Goal: Task Accomplishment & Management: Manage account settings

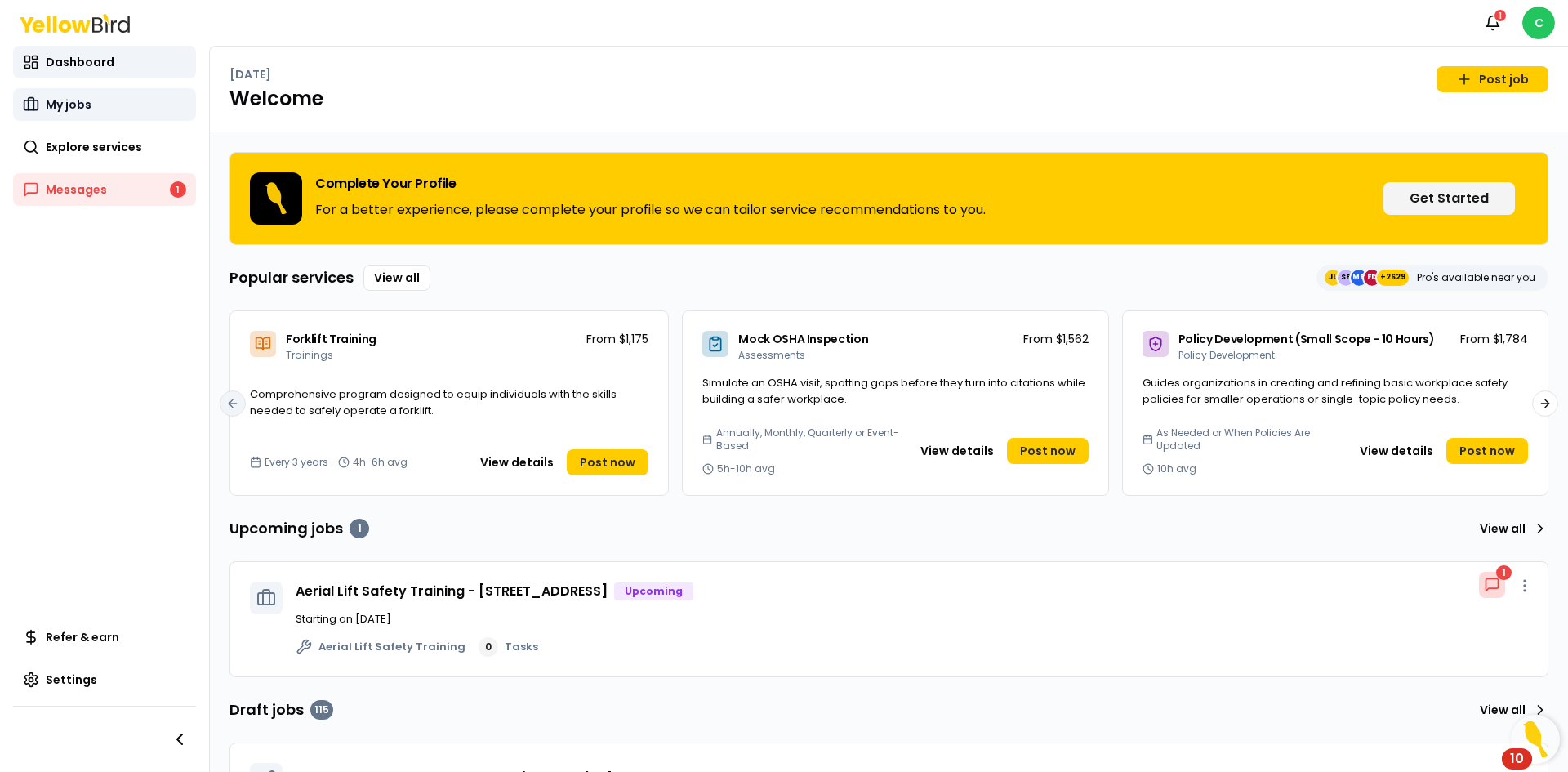
click at [100, 109] on link "My jobs" at bounding box center [105, 104] width 183 height 33
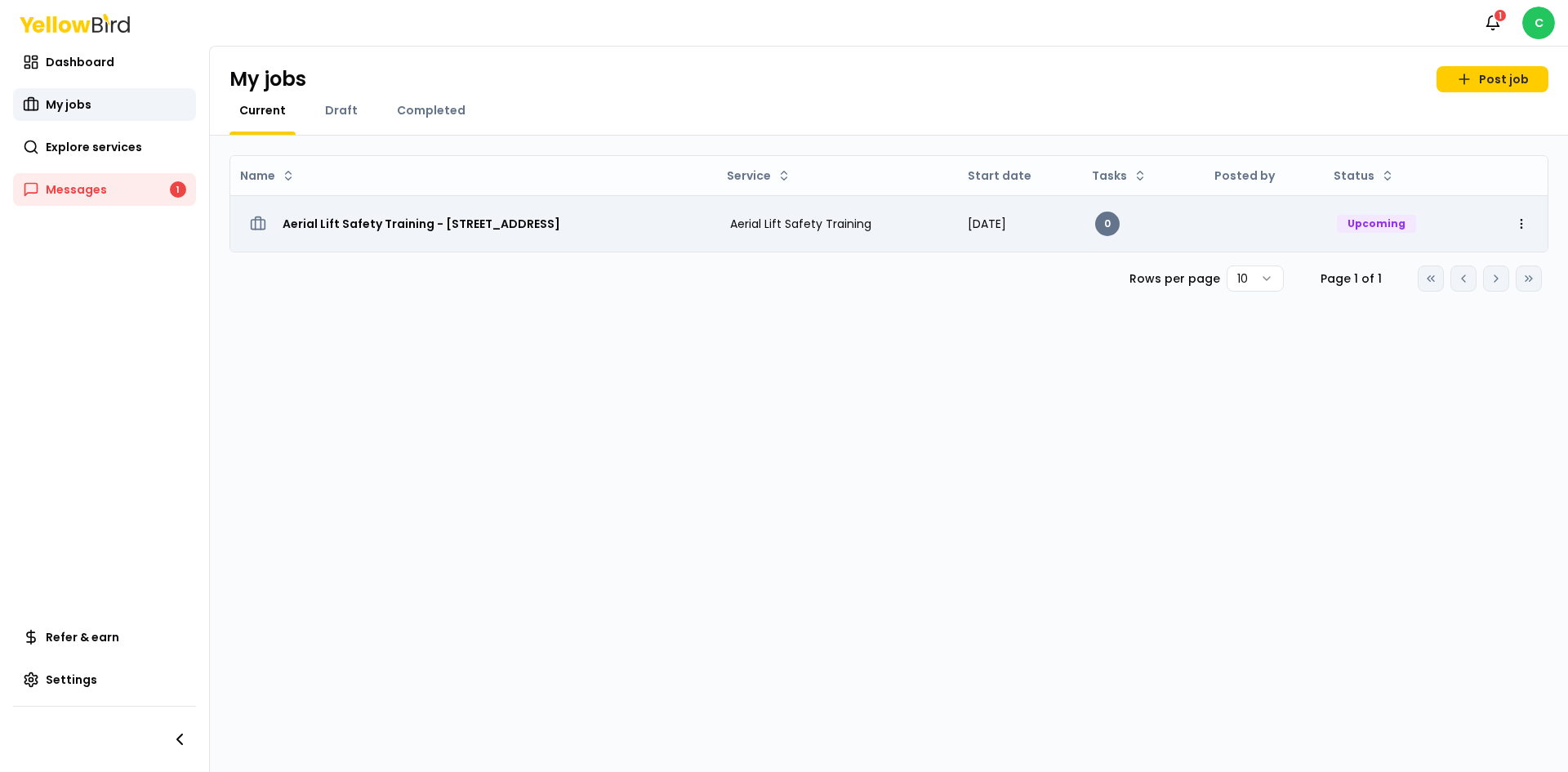
click at [355, 216] on h3 "Aerial Lift Safety Training - [STREET_ADDRESS]" at bounding box center [421, 223] width 278 height 29
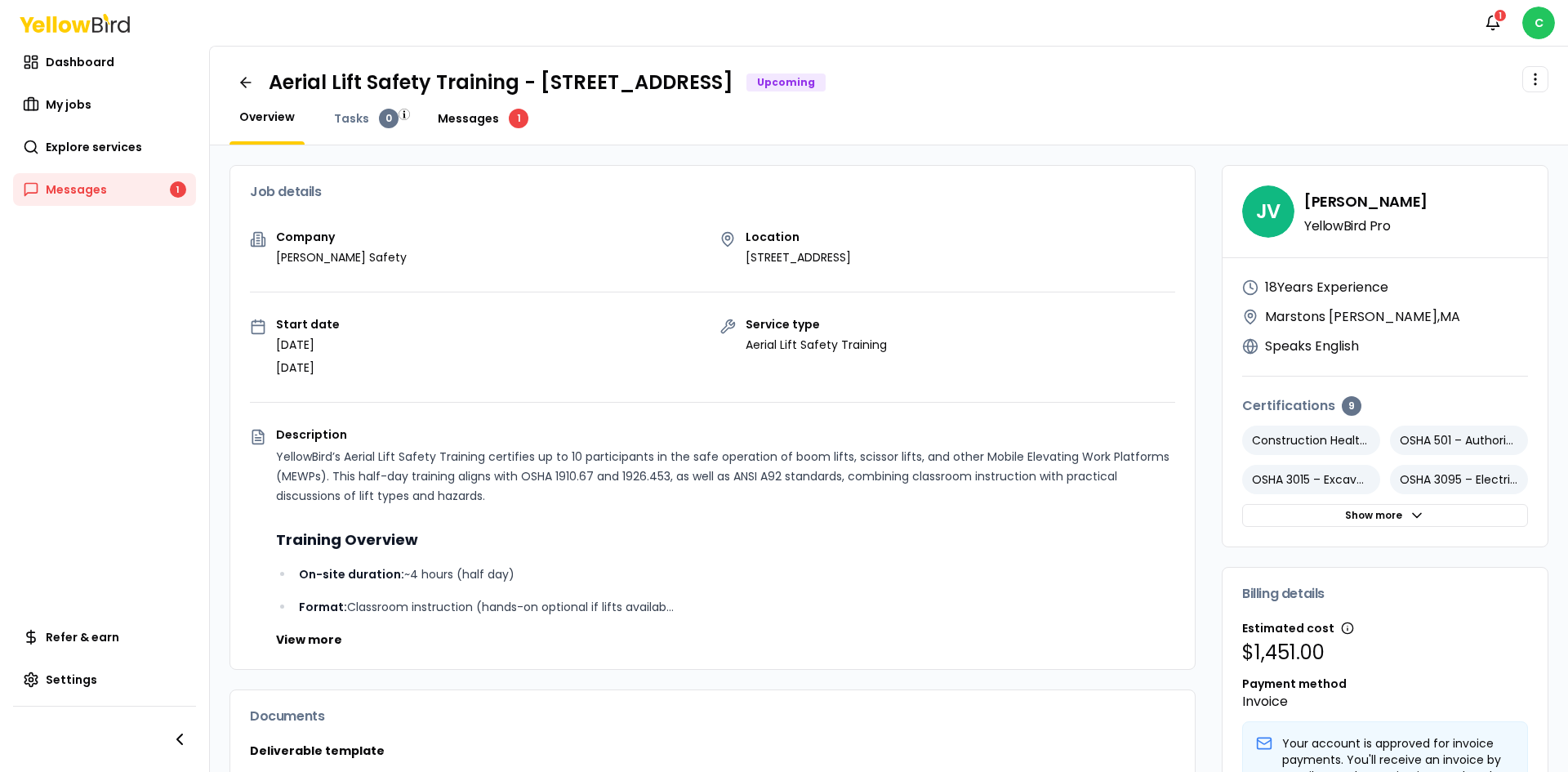
click at [493, 121] on span "Messages" at bounding box center [468, 118] width 61 height 17
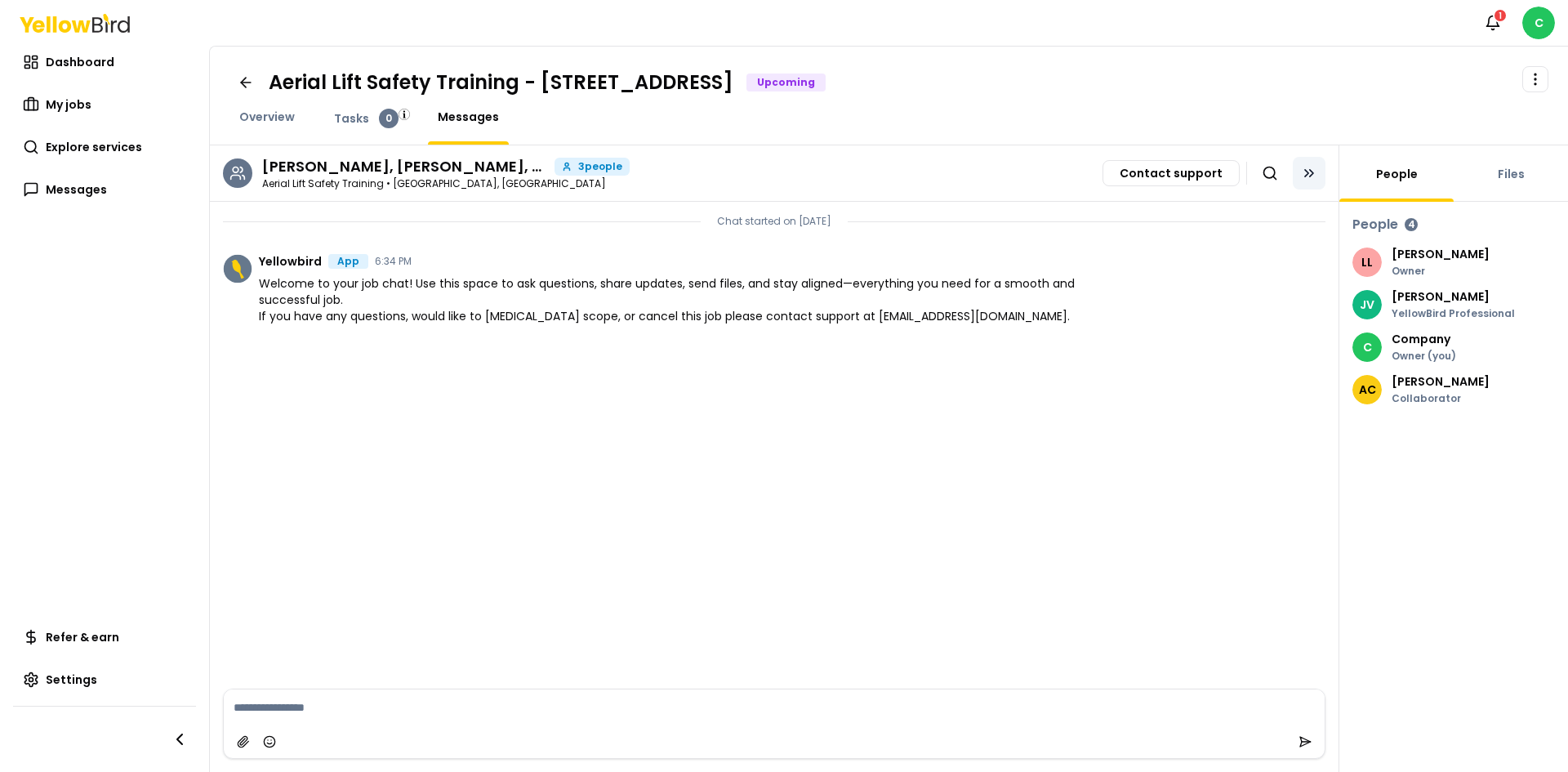
click at [830, 181] on button at bounding box center [1309, 173] width 33 height 33
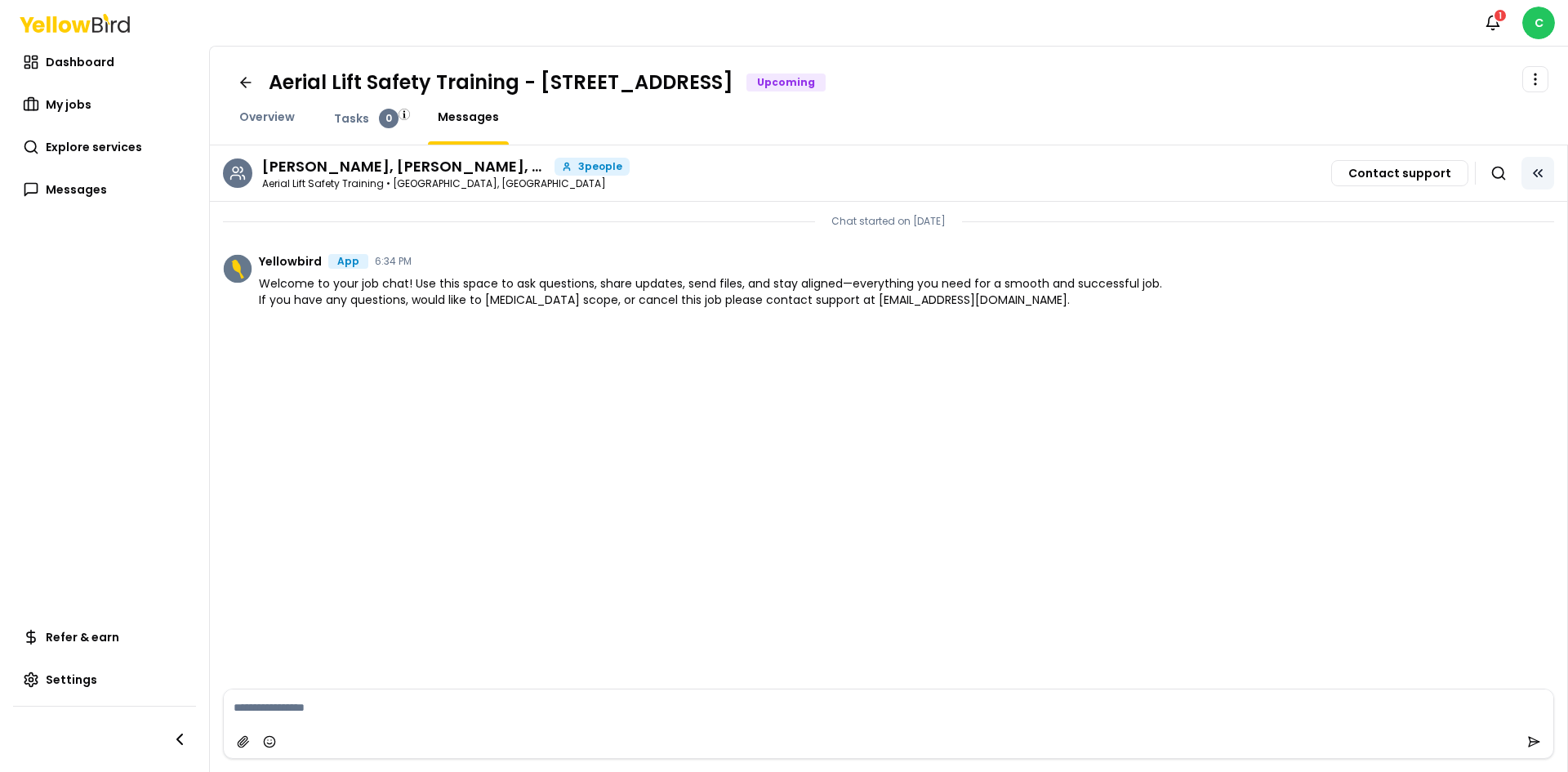
click at [830, 166] on icon at bounding box center [1538, 173] width 17 height 17
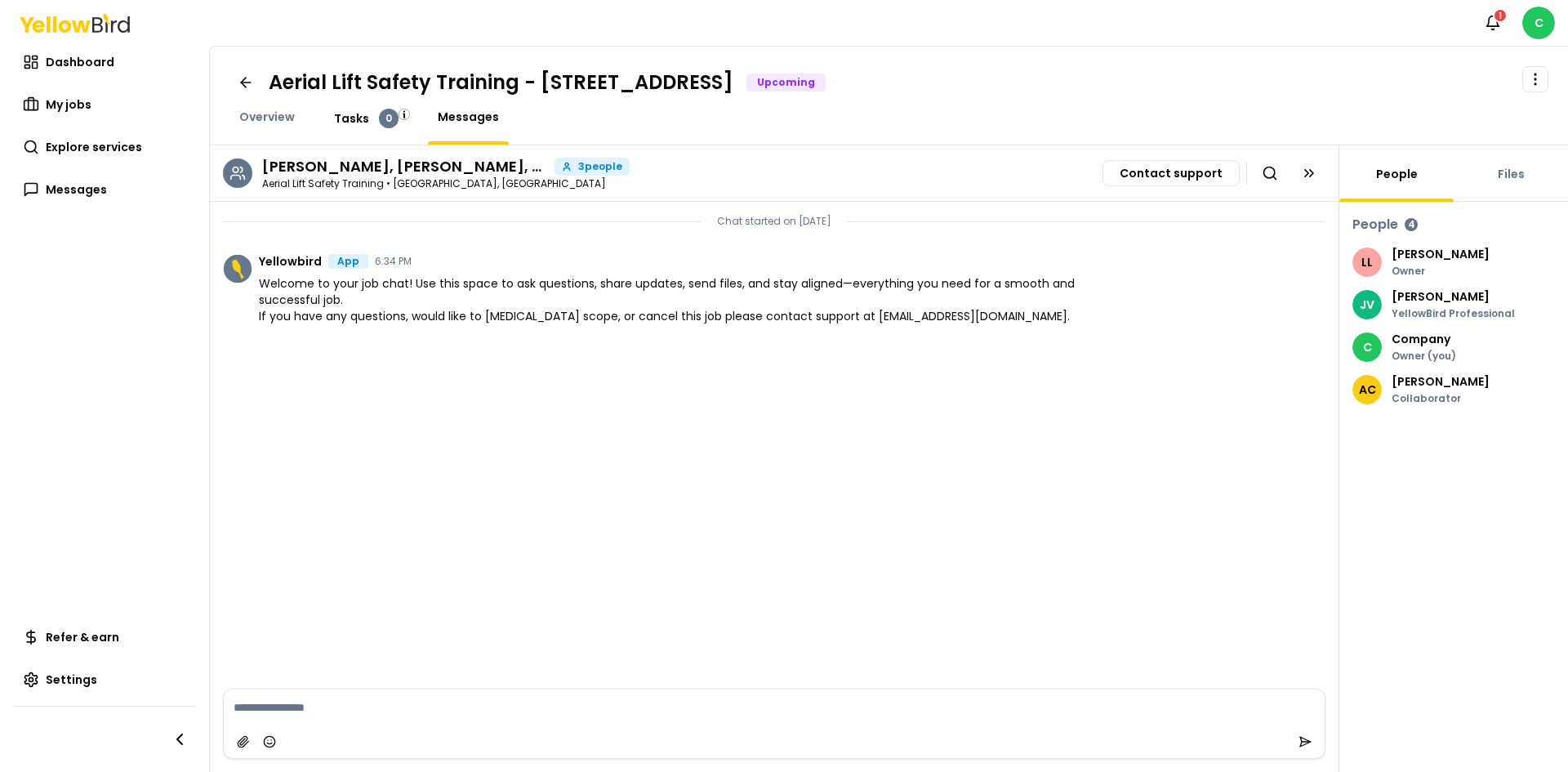
click at [352, 115] on span "Tasks" at bounding box center [352, 118] width 35 height 17
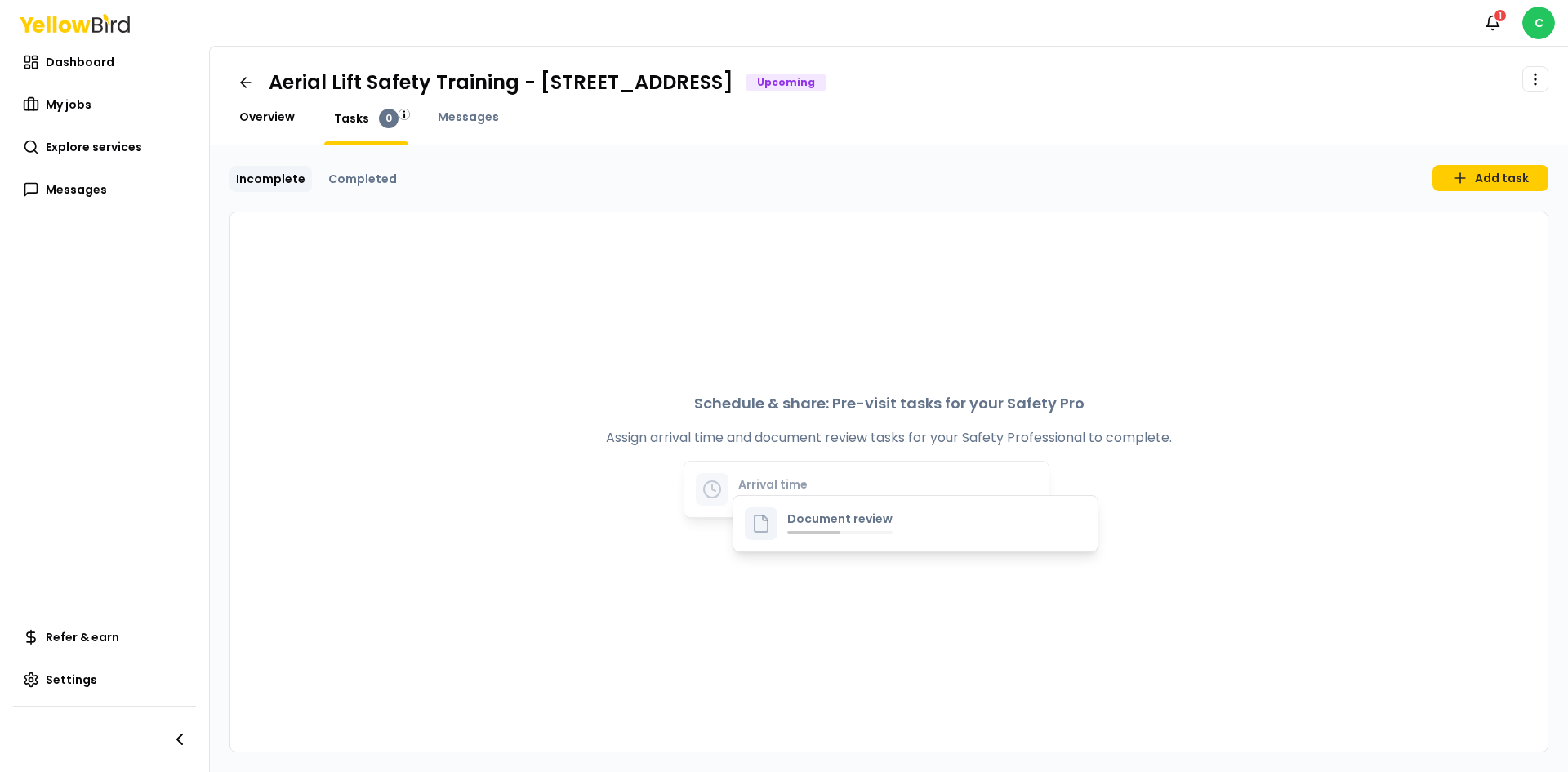
click at [264, 120] on span "Overview" at bounding box center [266, 116] width 56 height 17
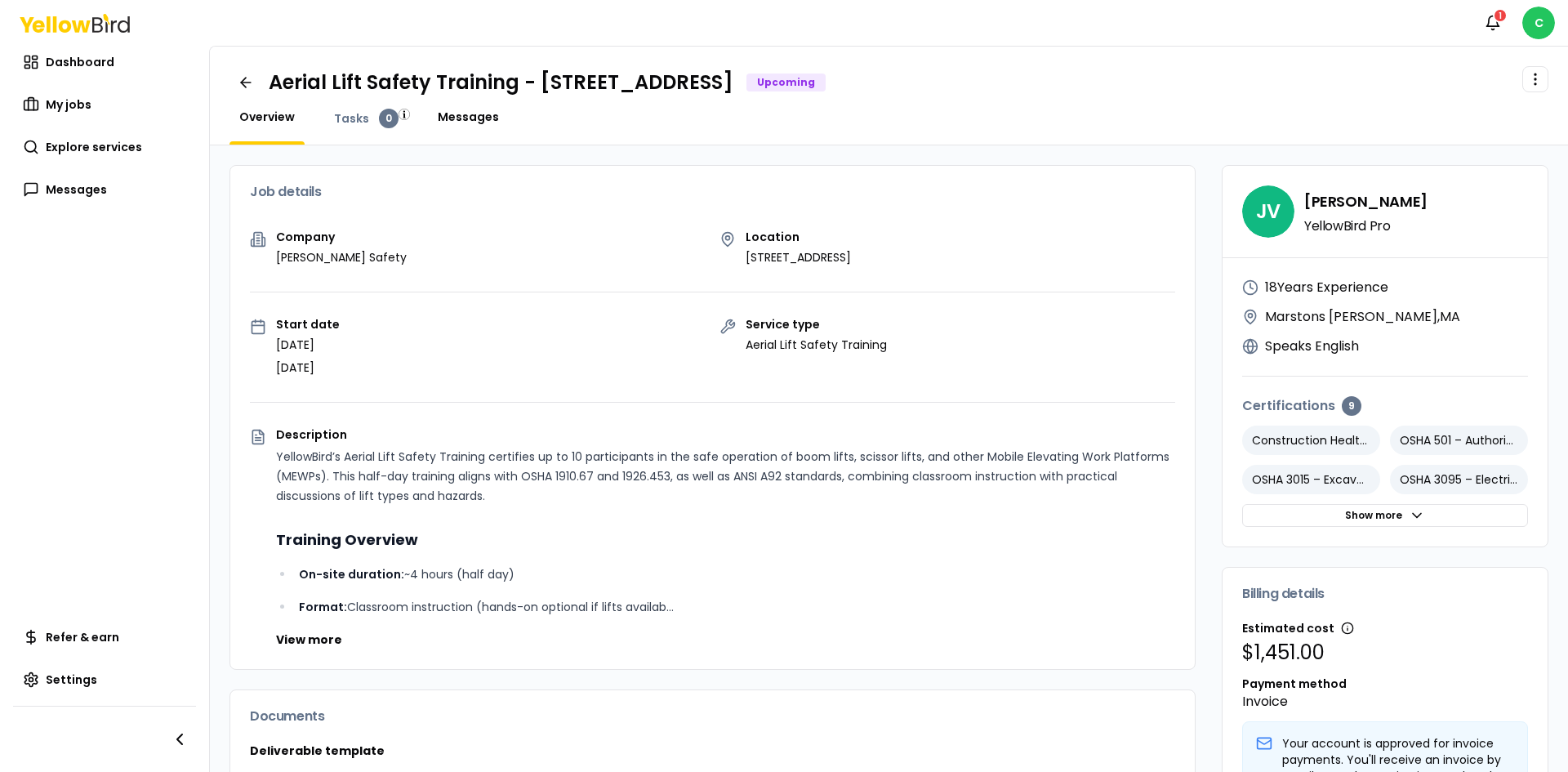
click at [483, 117] on span "Messages" at bounding box center [468, 116] width 61 height 17
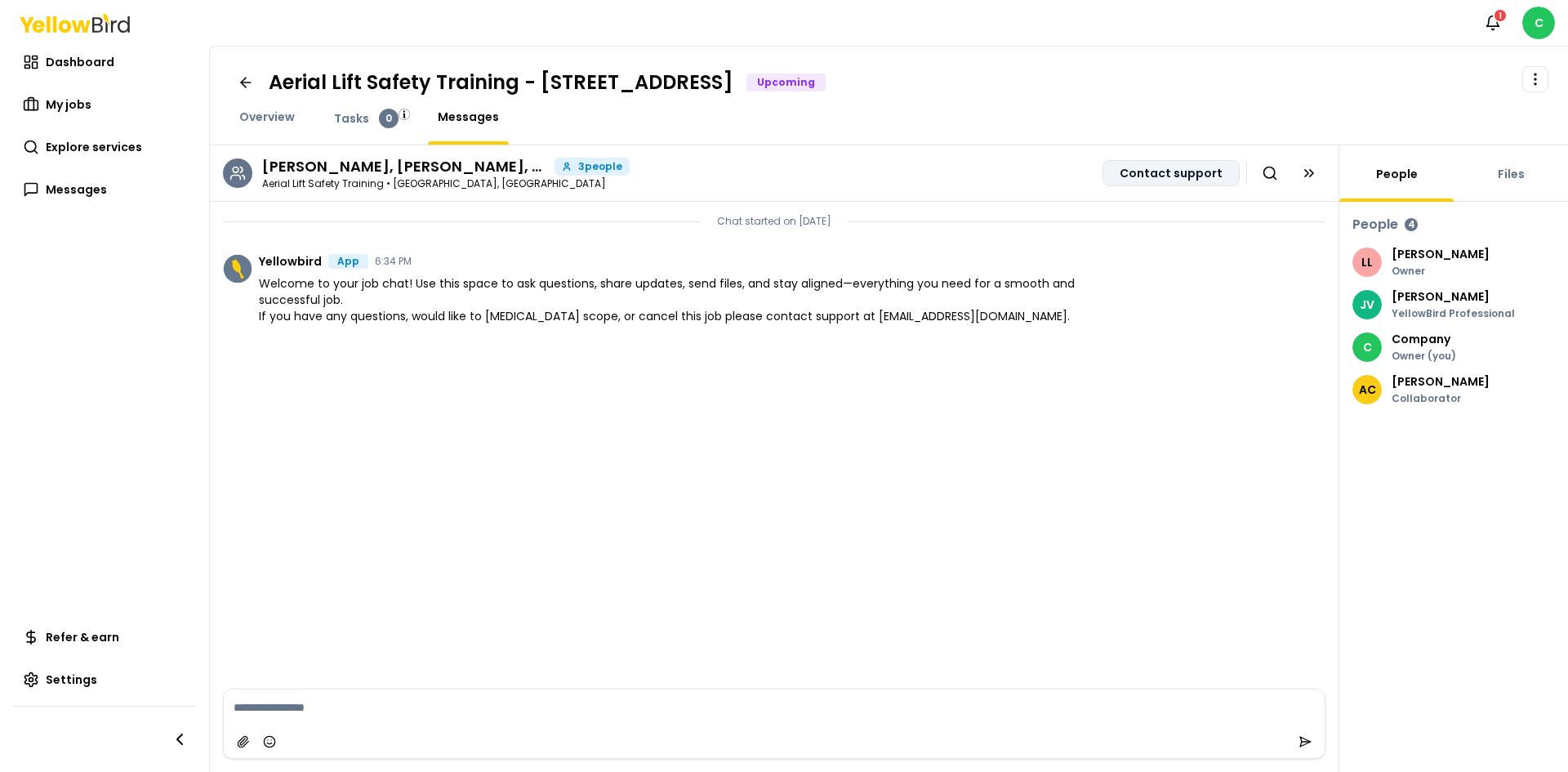
click at [830, 176] on button "Contact support" at bounding box center [1171, 174] width 137 height 26
click at [830, 173] on link "Files" at bounding box center [1511, 174] width 47 height 17
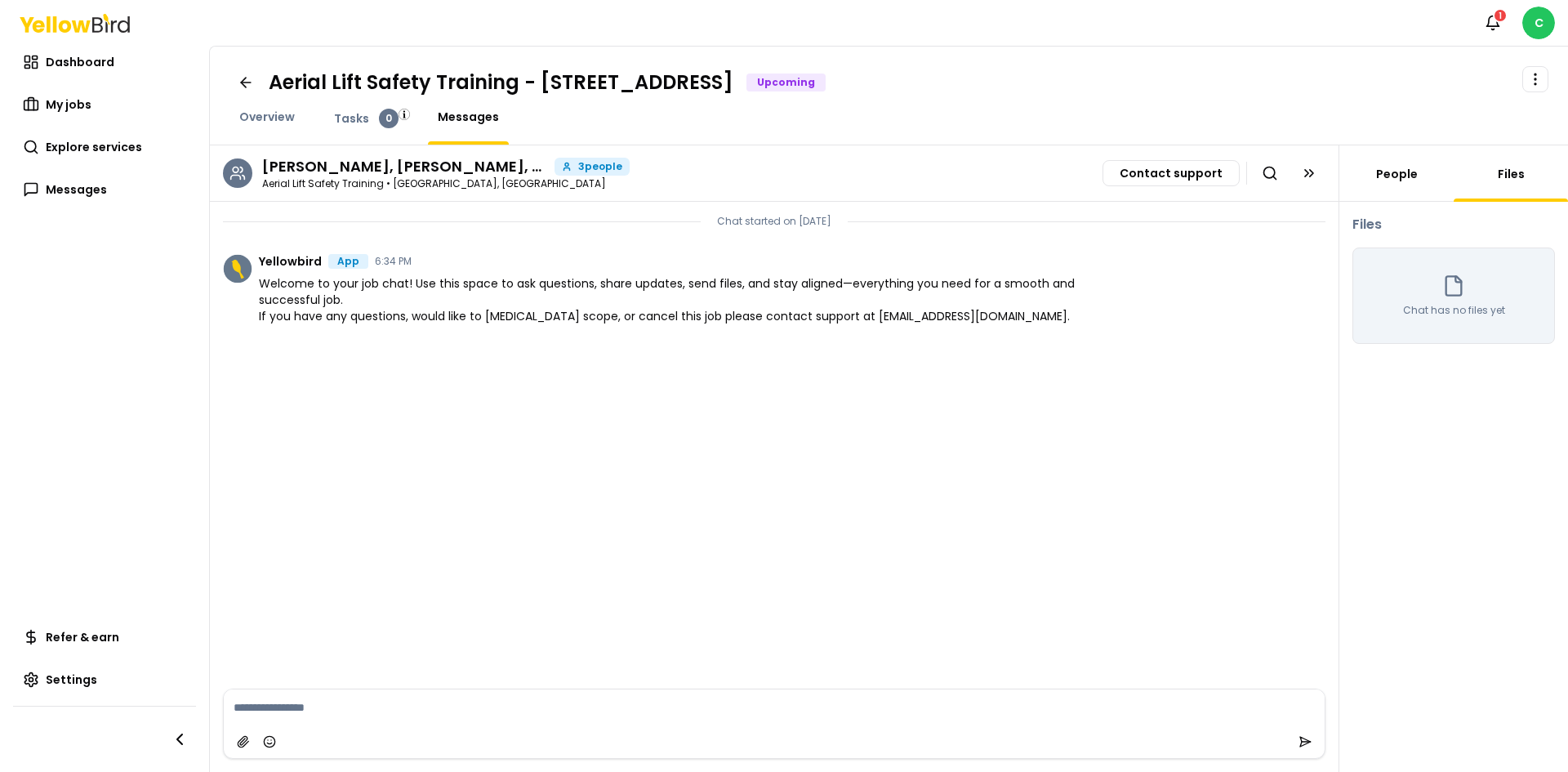
click at [830, 178] on link "People" at bounding box center [1396, 174] width 61 height 17
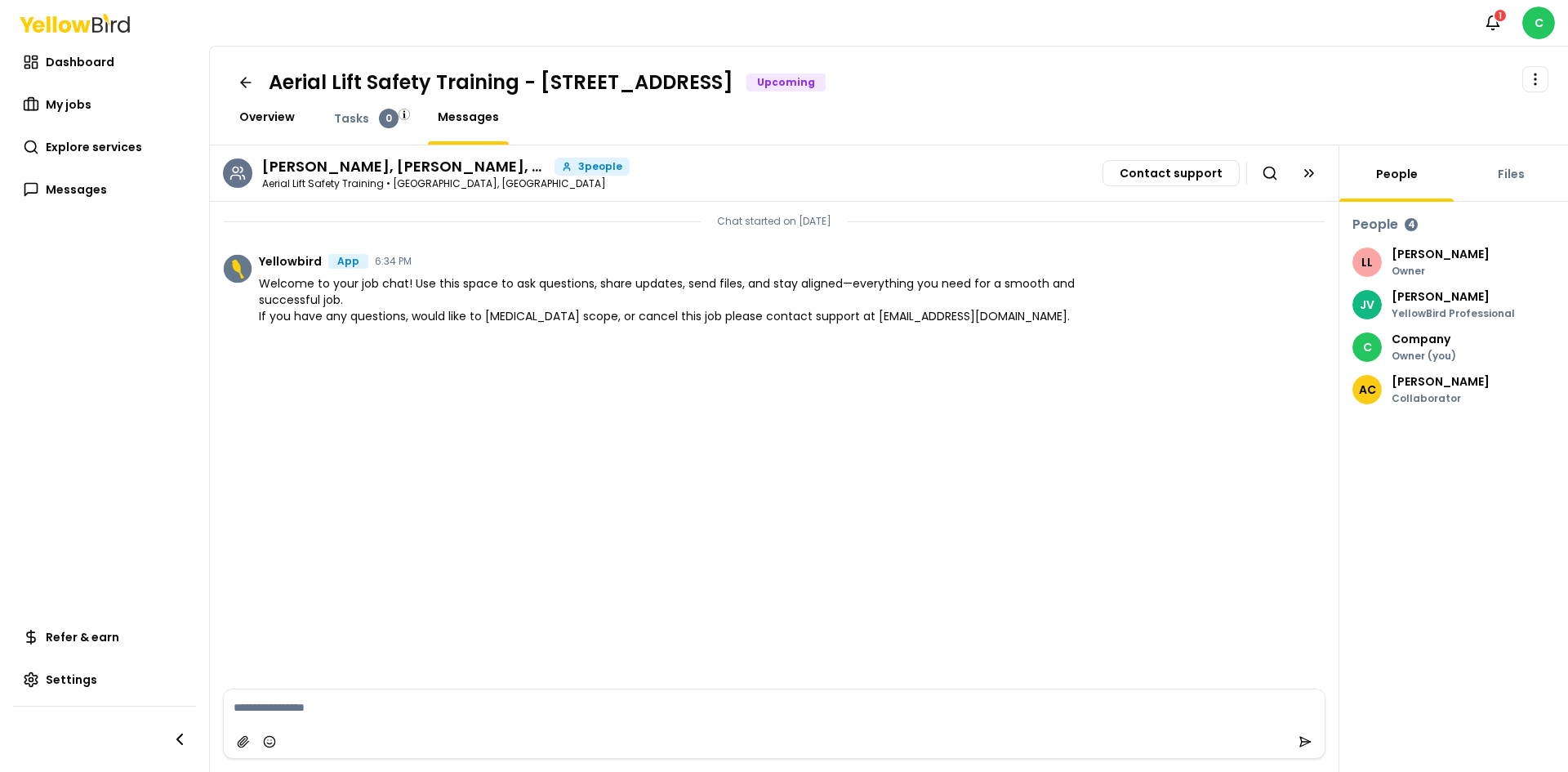
click at [270, 113] on span "Overview" at bounding box center [266, 116] width 56 height 17
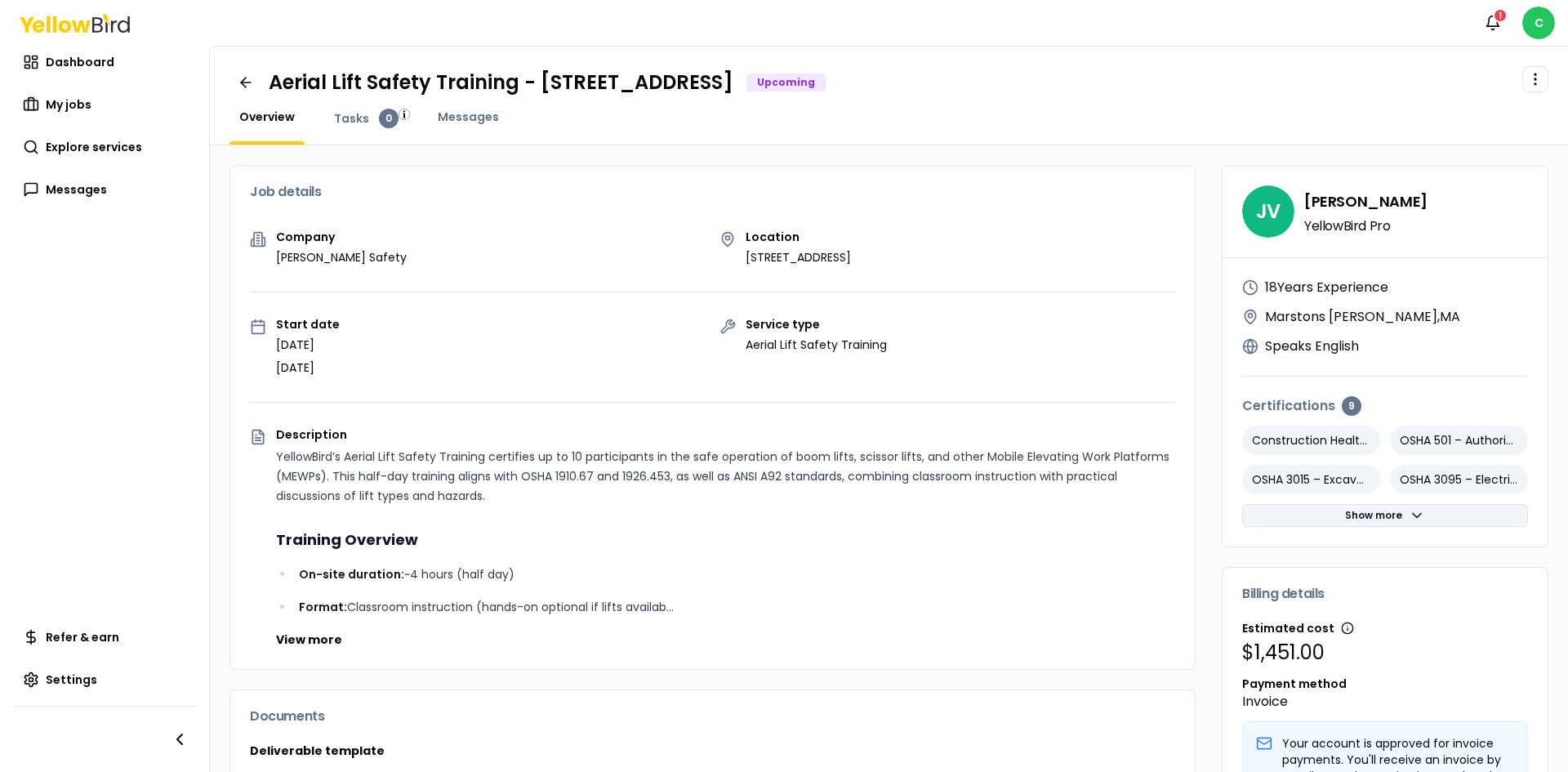
click at [830, 519] on button "Show more" at bounding box center [1385, 516] width 286 height 23
